Goal: Information Seeking & Learning: Check status

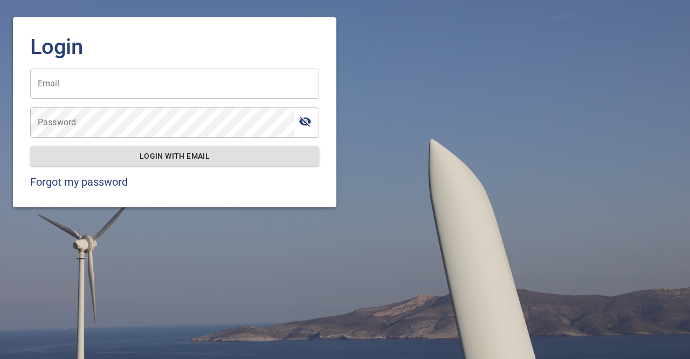
click at [94, 83] on input "Email" at bounding box center [174, 83] width 289 height 30
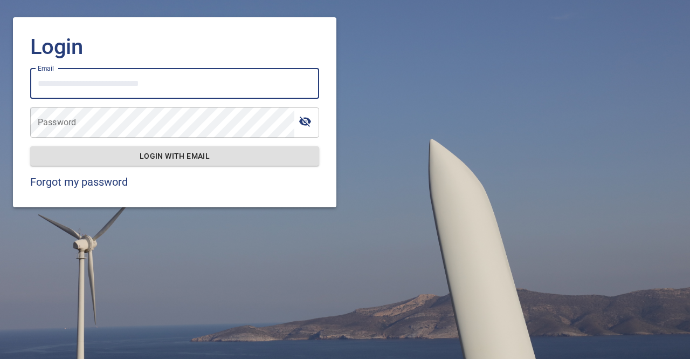
type input "**********"
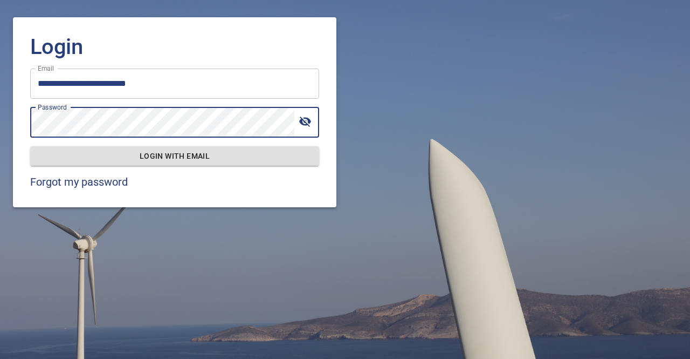
click at [170, 156] on span "Login with email" at bounding box center [175, 155] width 272 height 13
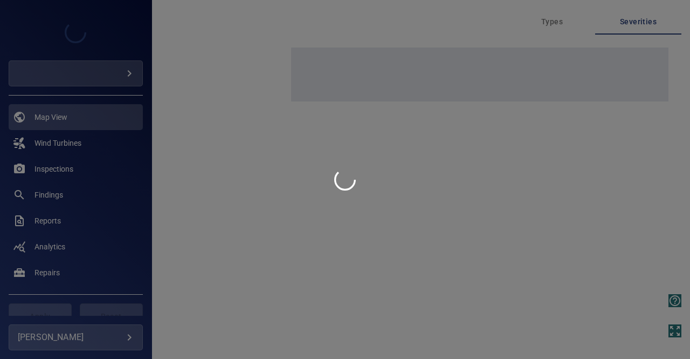
type input "*********"
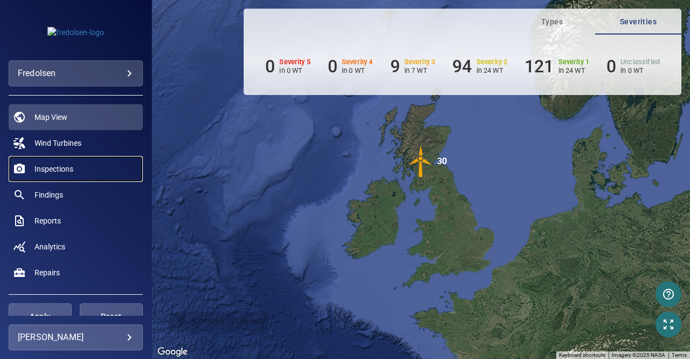
click at [58, 168] on span "Inspections" at bounding box center [54, 168] width 39 height 11
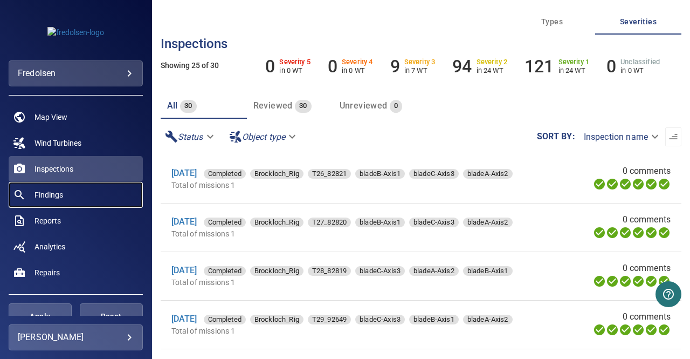
click at [59, 193] on span "Findings" at bounding box center [49, 194] width 29 height 11
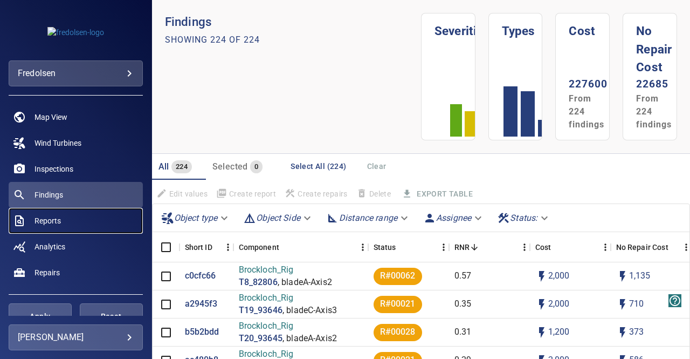
click at [54, 218] on span "Reports" at bounding box center [48, 220] width 26 height 11
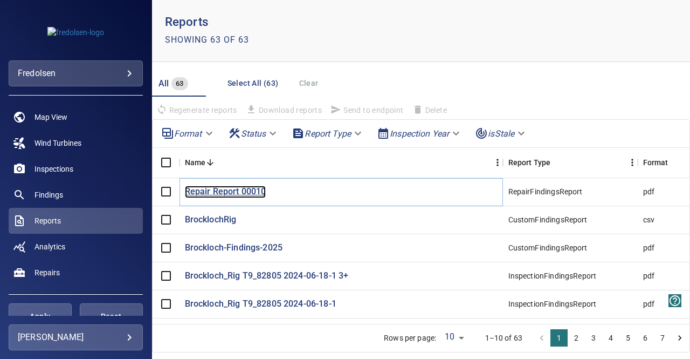
click at [212, 191] on p "Repair Report 00010" at bounding box center [225, 192] width 81 height 12
click at [208, 218] on p "BrocklochRig" at bounding box center [211, 220] width 52 height 12
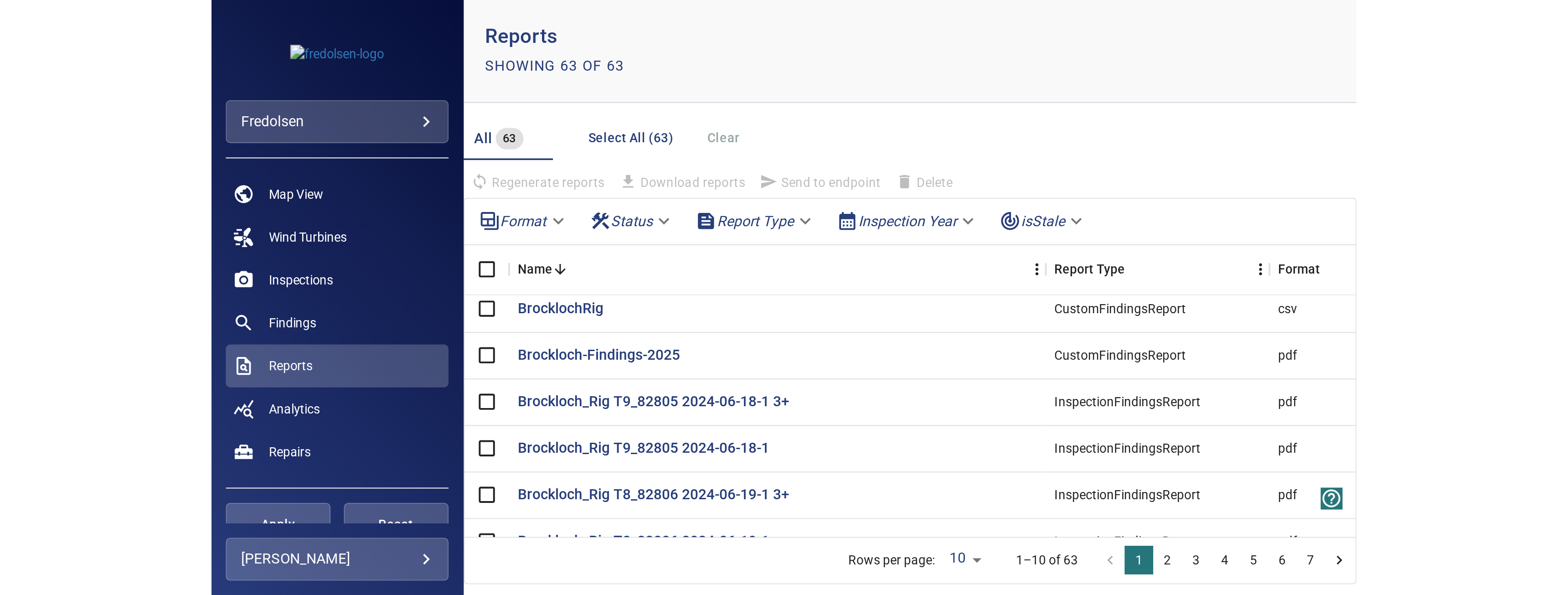
scroll to position [16, 0]
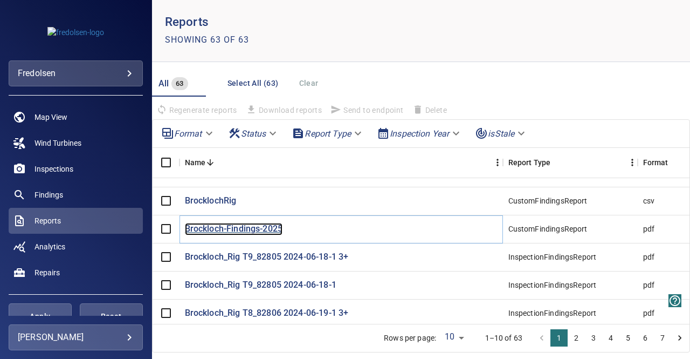
click at [260, 228] on p "Brockloch-Findings-2025" at bounding box center [234, 229] width 98 height 12
